Goal: Find specific page/section: Find specific page/section

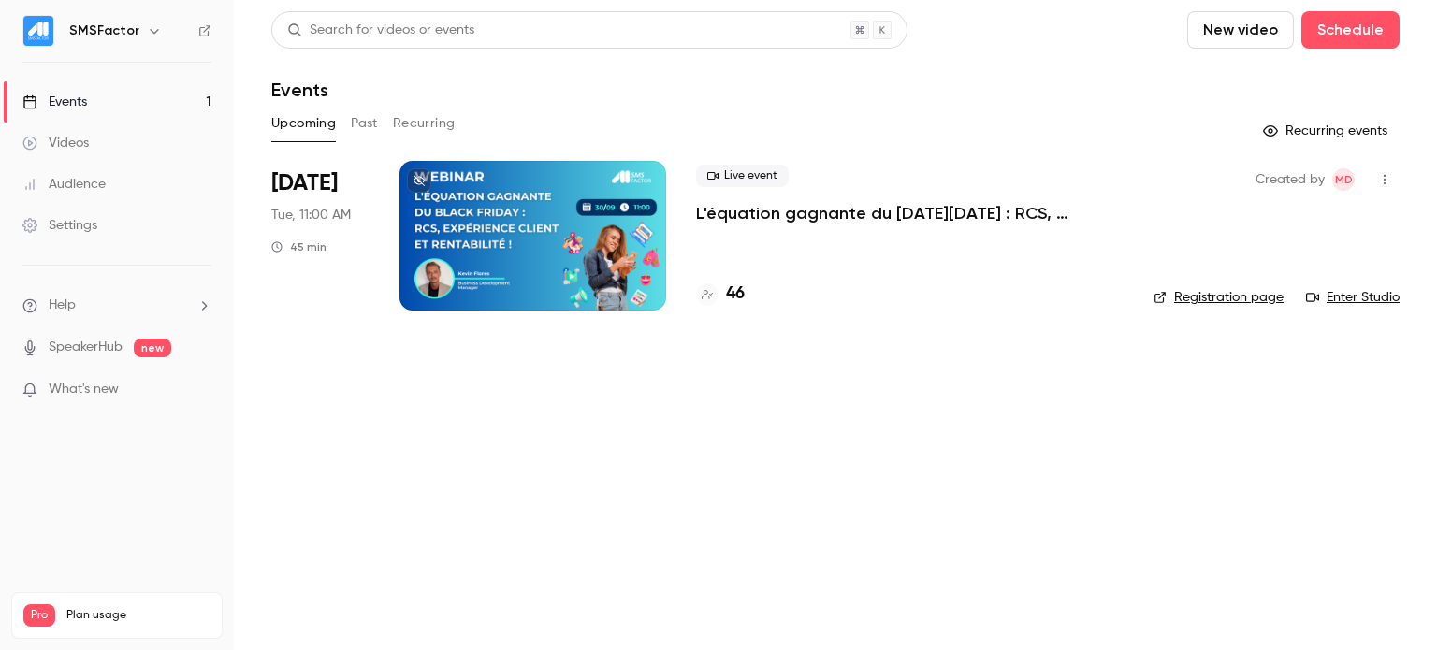
click at [849, 216] on p "L'équation gagnante du [DATE][DATE] : RCS, expérience client et rentabilité !" at bounding box center [910, 213] width 428 height 22
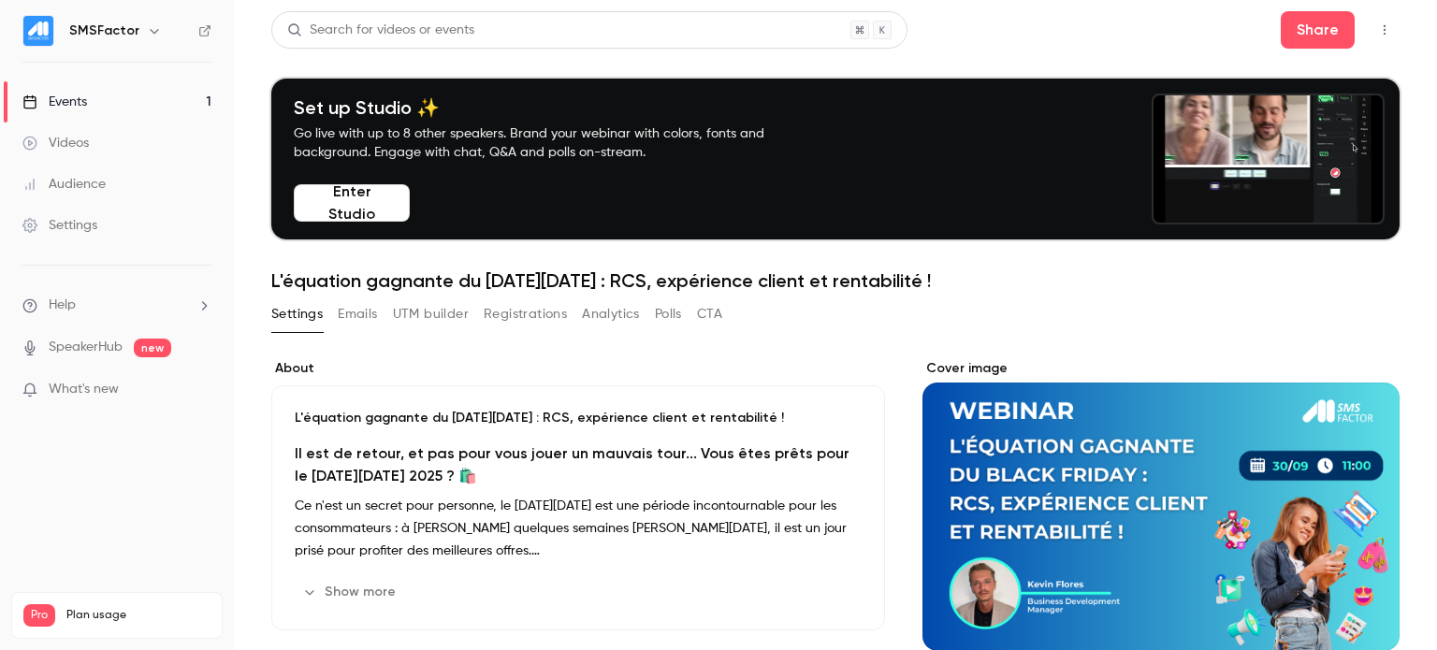
click at [535, 317] on button "Registrations" at bounding box center [525, 314] width 83 height 30
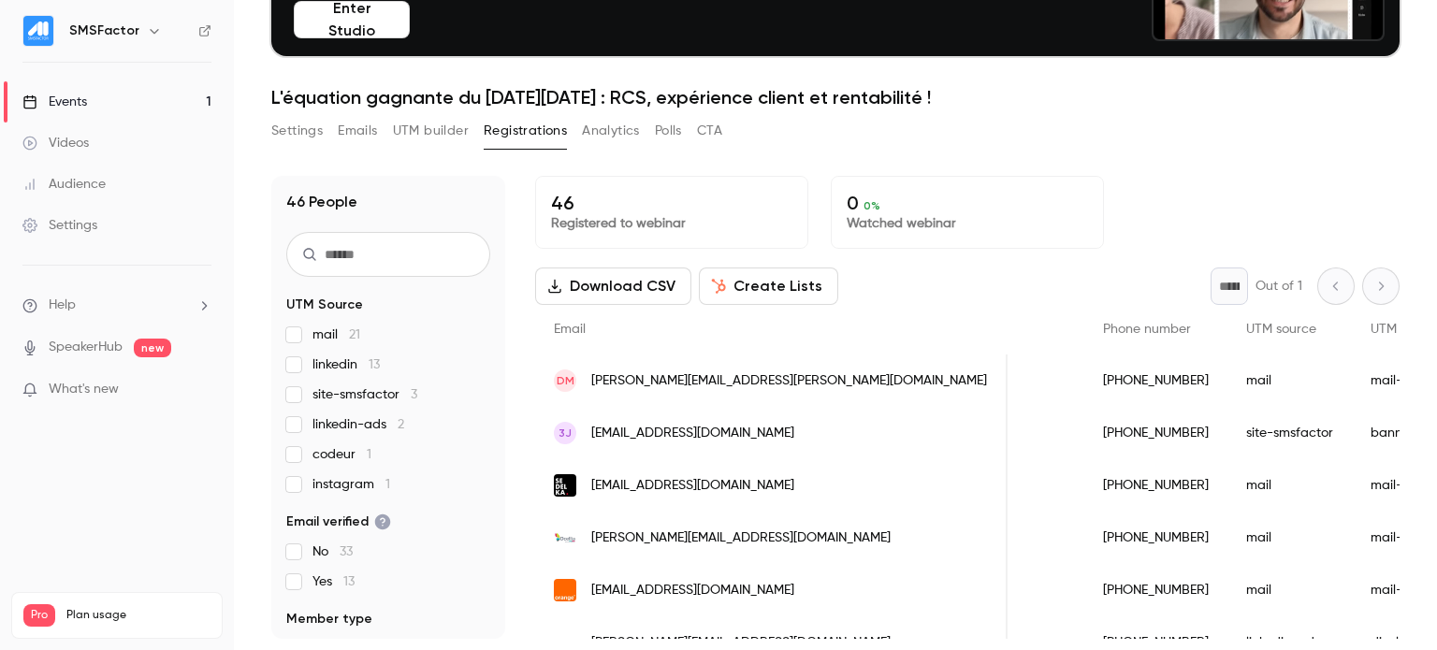
scroll to position [0, 826]
